Goal: Information Seeking & Learning: Learn about a topic

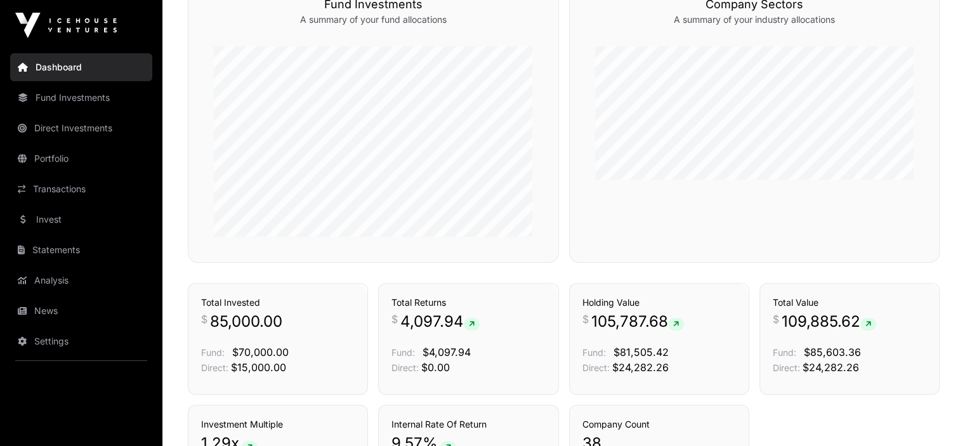
scroll to position [611, 0]
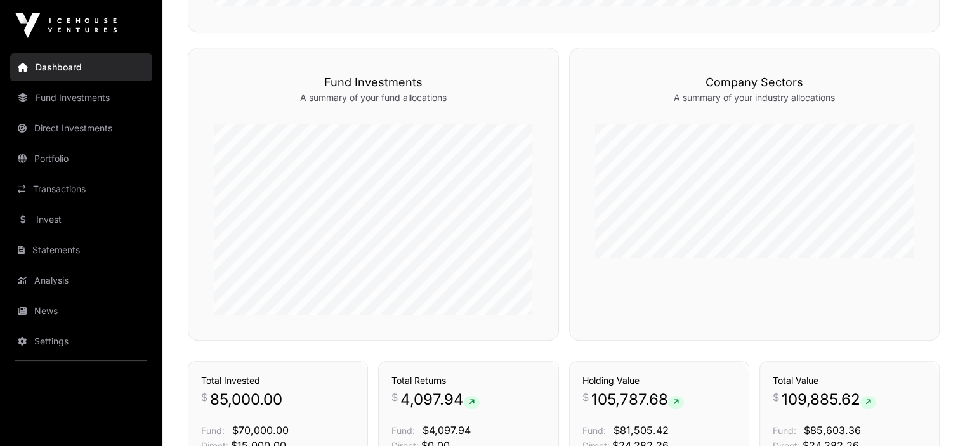
click at [45, 310] on link "News" at bounding box center [81, 311] width 142 height 28
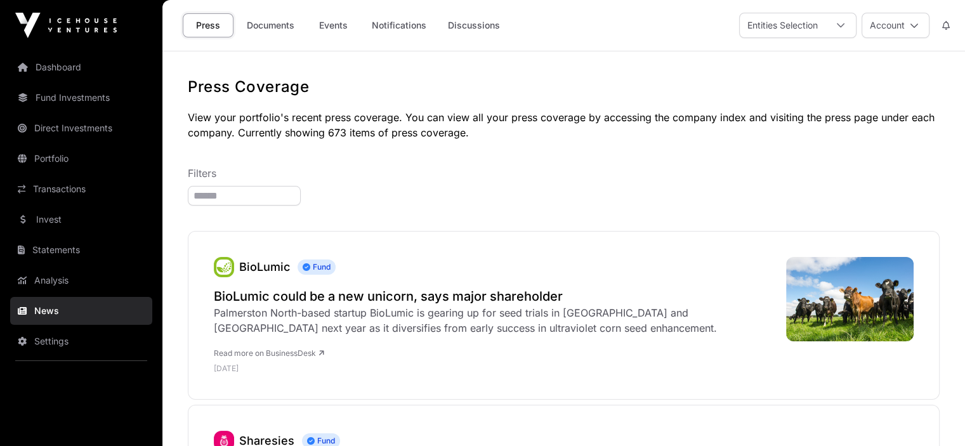
click at [294, 28] on link "Documents" at bounding box center [270, 25] width 64 height 24
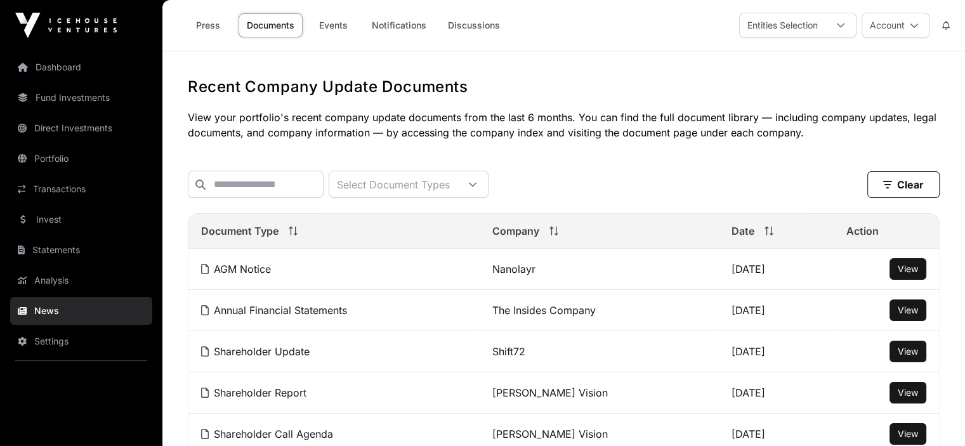
click at [39, 157] on link "Portfolio" at bounding box center [81, 159] width 142 height 28
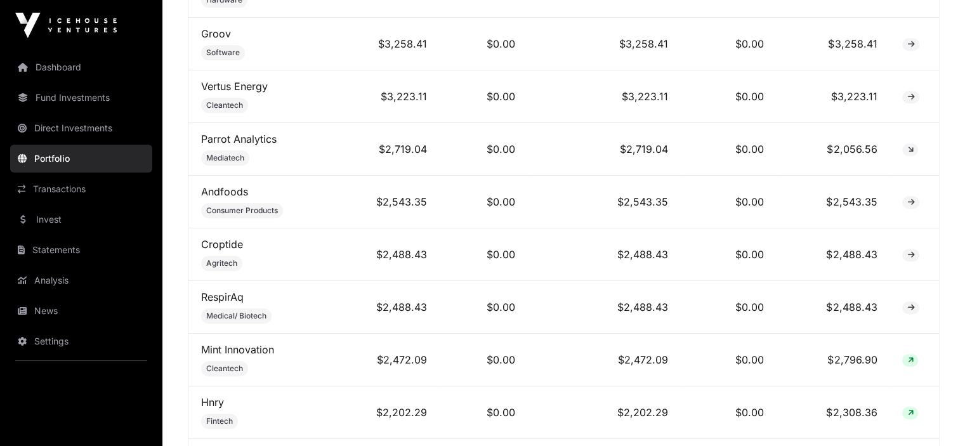
scroll to position [888, 0]
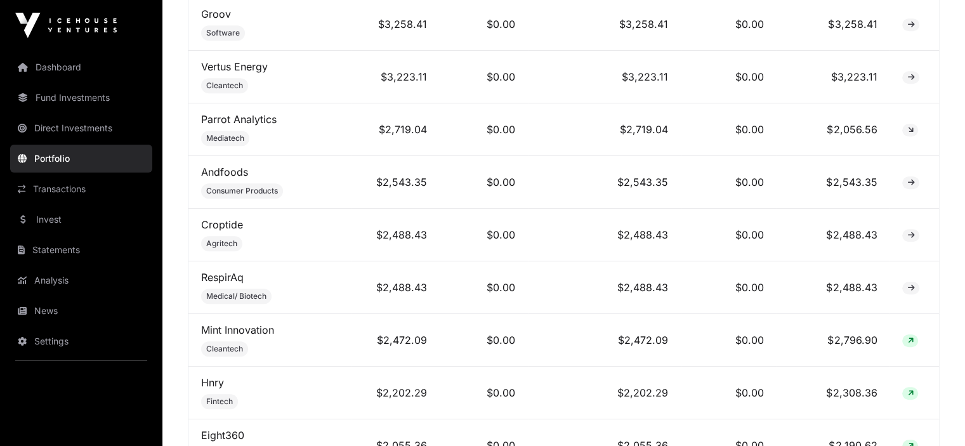
click at [234, 180] on td "Andfoods Consumer Products" at bounding box center [269, 182] width 163 height 53
click at [231, 173] on link "Andfoods" at bounding box center [224, 172] width 47 height 13
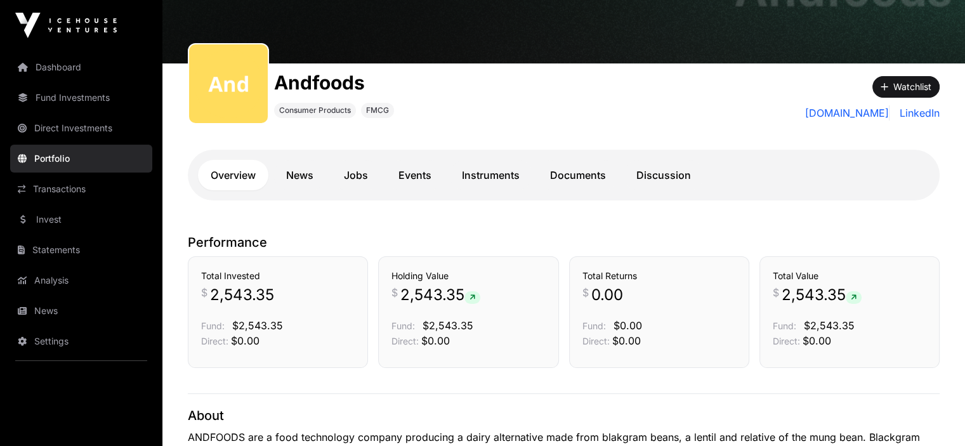
scroll to position [127, 0]
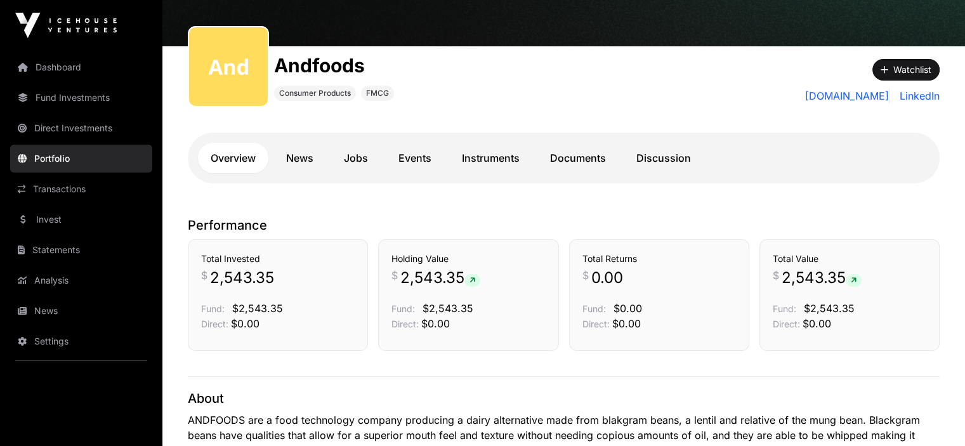
click at [292, 159] on link "News" at bounding box center [299, 158] width 53 height 30
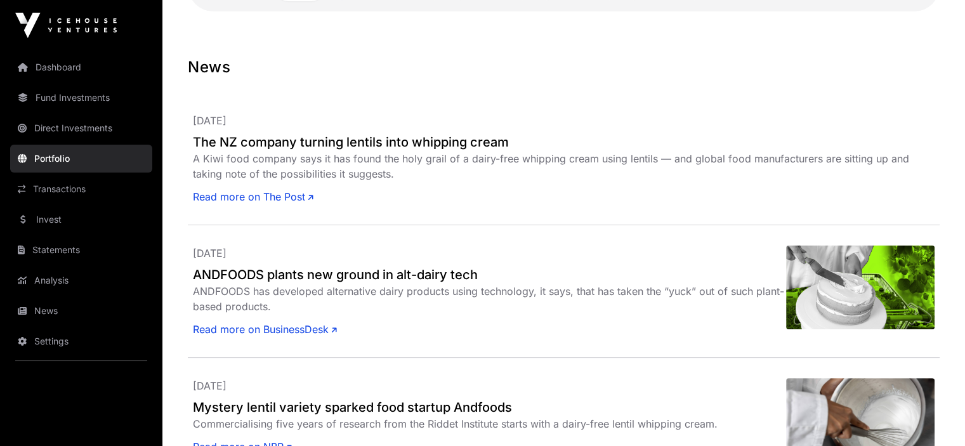
scroll to position [317, 0]
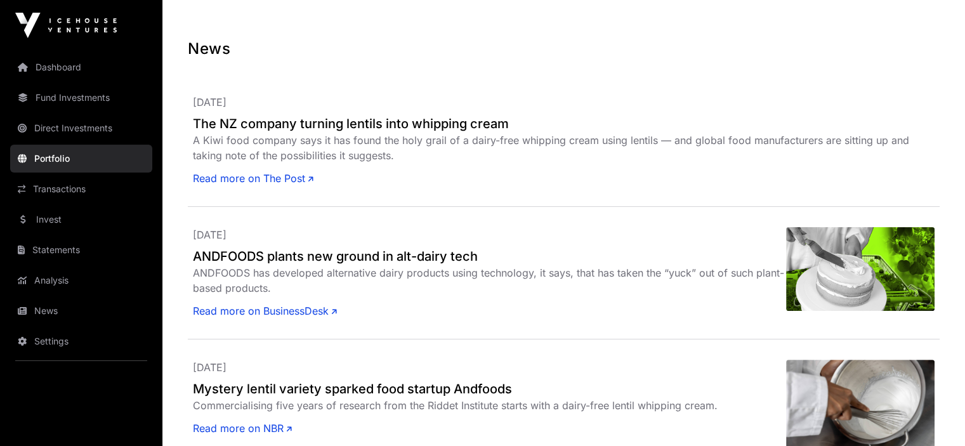
click at [242, 175] on link "Read more on The Post" at bounding box center [253, 178] width 121 height 15
